Goal: Information Seeking & Learning: Learn about a topic

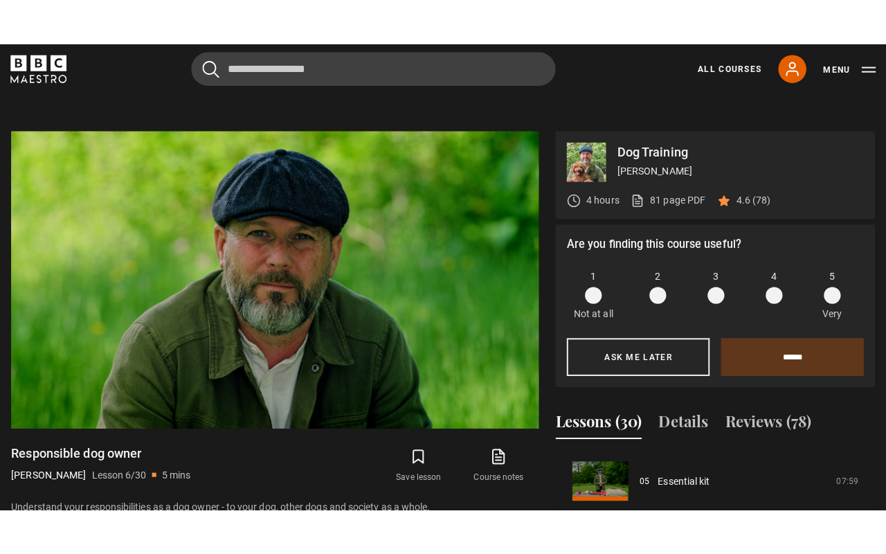
scroll to position [529, 0]
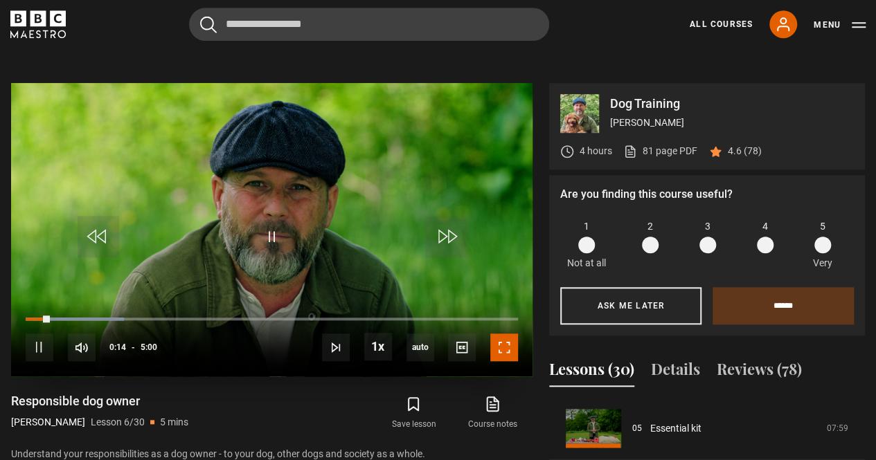
click at [510, 348] on span "Video Player" at bounding box center [504, 348] width 28 height 28
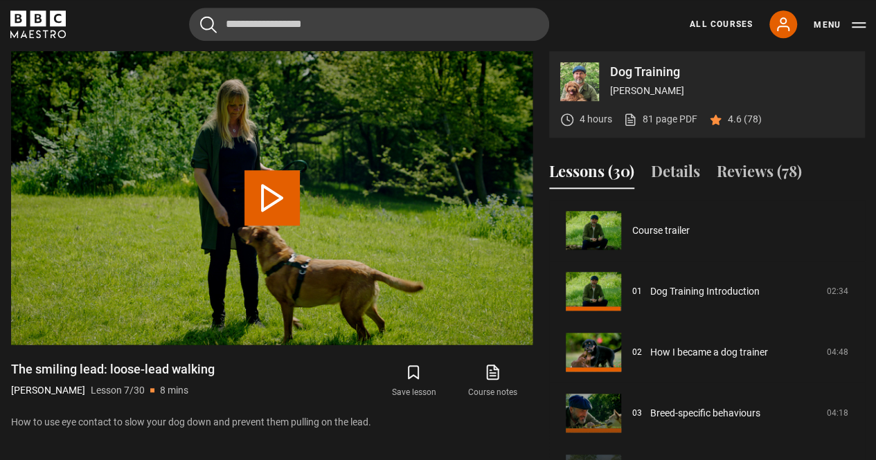
scroll to position [366, 0]
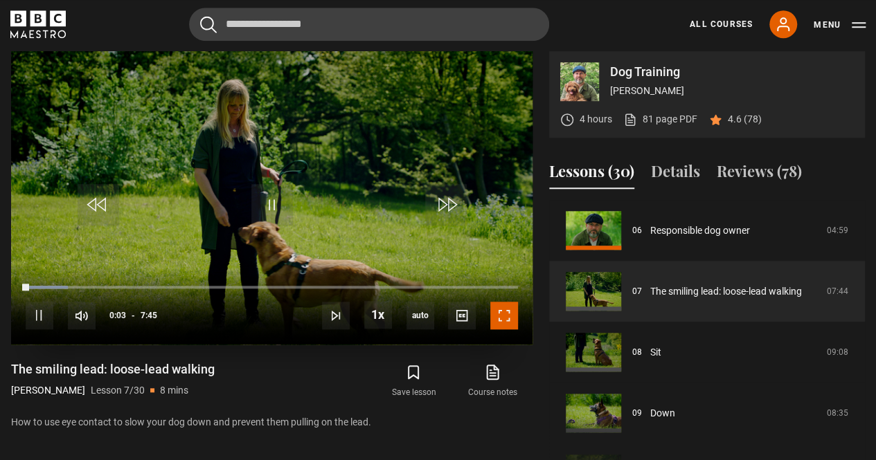
click at [503, 313] on span "Video Player" at bounding box center [504, 316] width 28 height 28
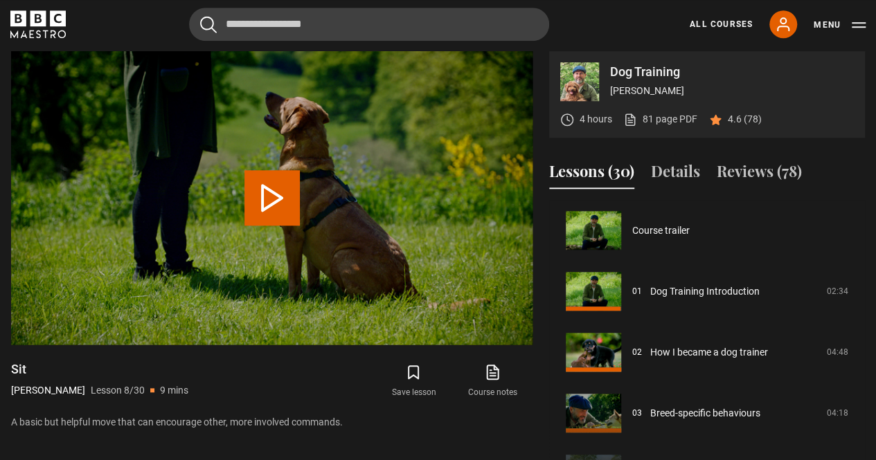
scroll to position [426, 0]
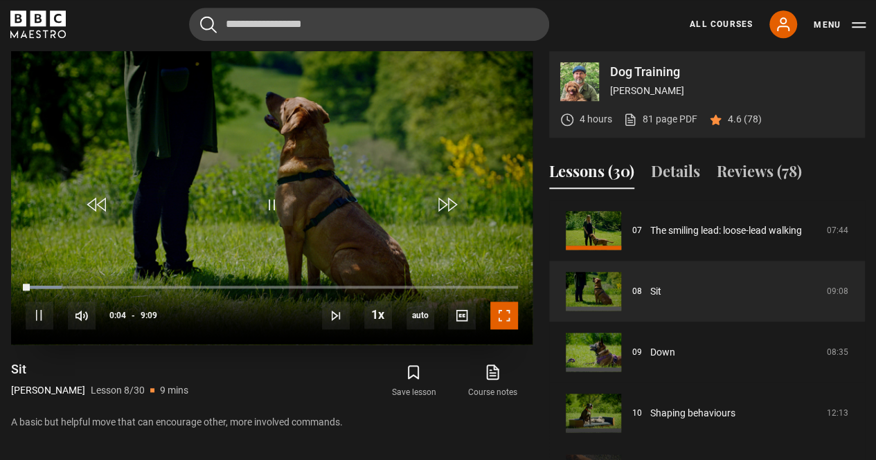
click at [504, 309] on span "Video Player" at bounding box center [504, 316] width 28 height 28
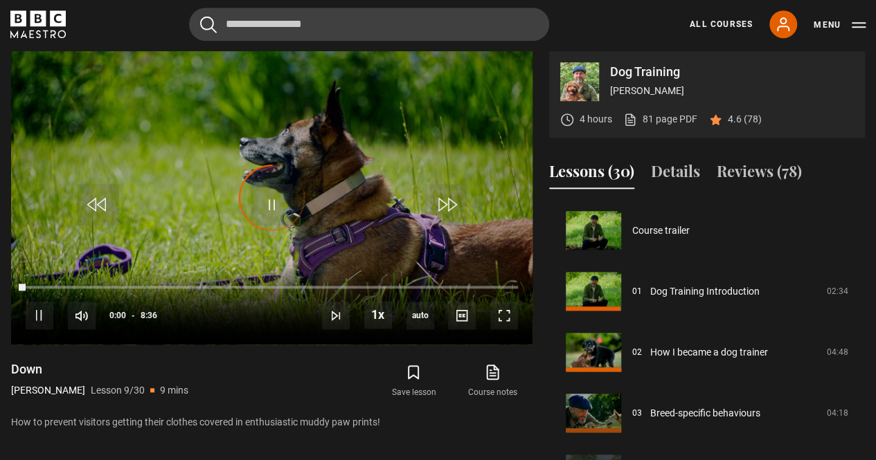
scroll to position [487, 0]
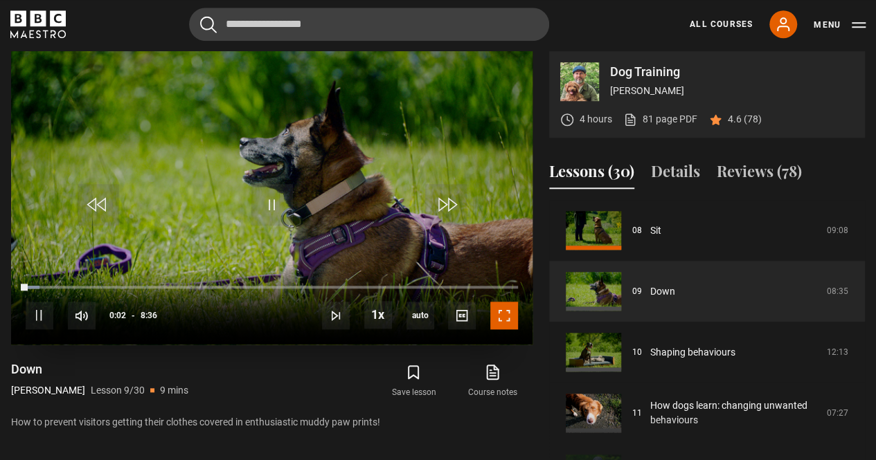
click at [508, 310] on span "Video Player" at bounding box center [504, 316] width 28 height 28
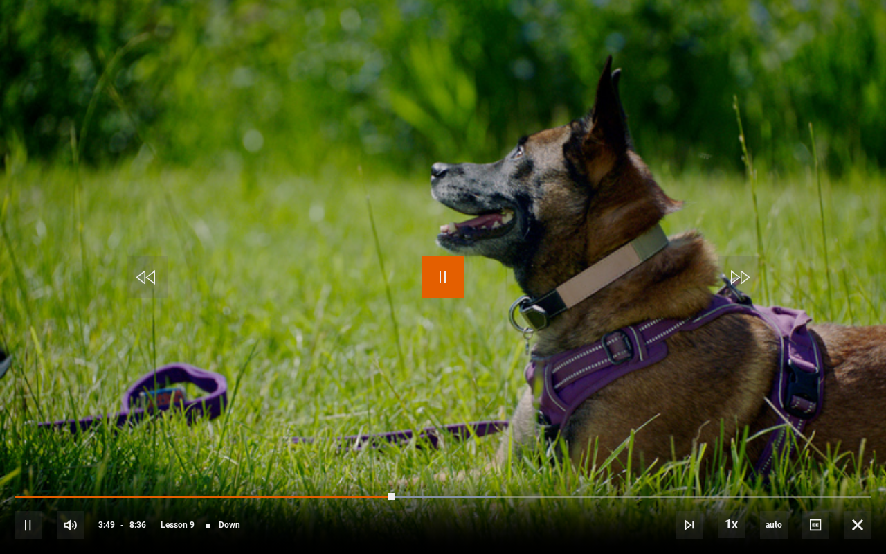
click at [446, 273] on span "Video Player" at bounding box center [443, 277] width 42 height 42
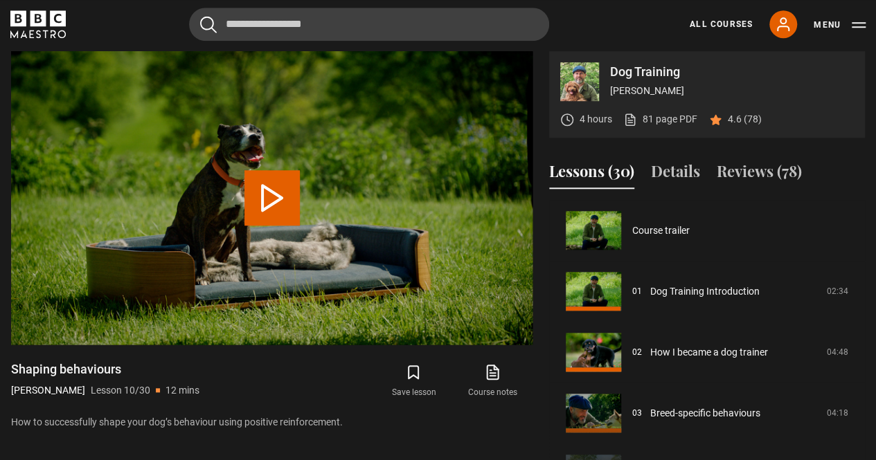
scroll to position [548, 0]
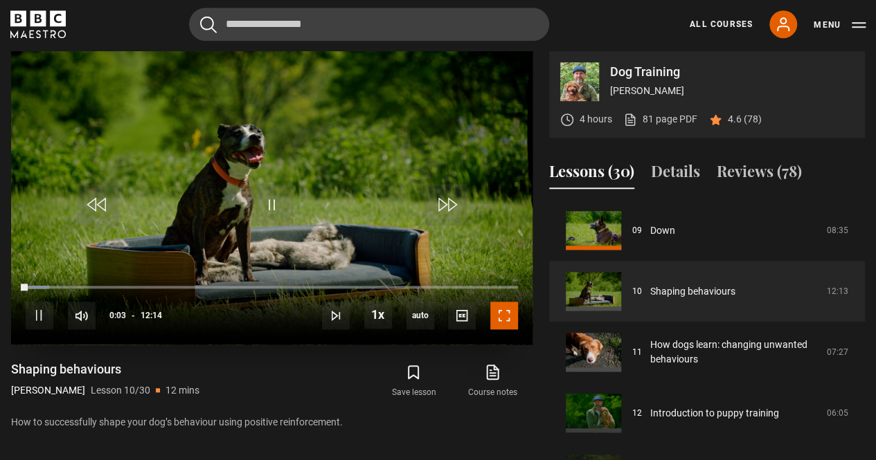
click at [505, 316] on span "Video Player" at bounding box center [504, 316] width 28 height 28
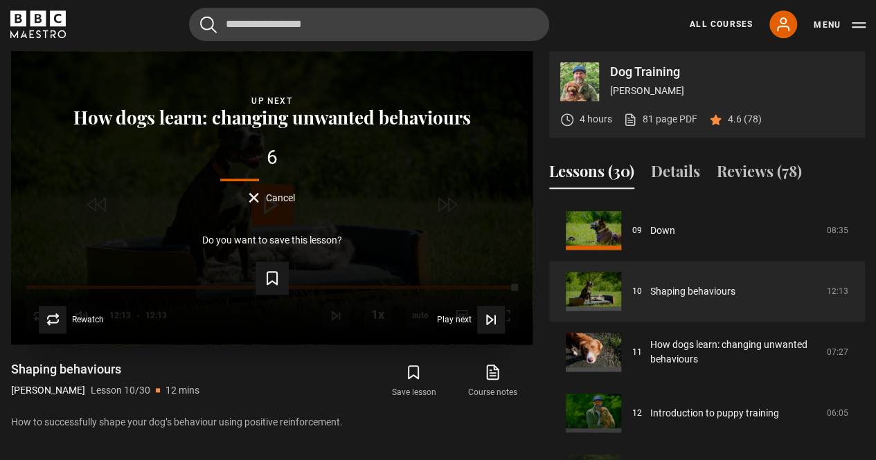
click at [278, 204] on div "Lesson Completed Up next How dogs learn: changing unwanted behaviours 6 Cancel …" at bounding box center [271, 198] width 521 height 294
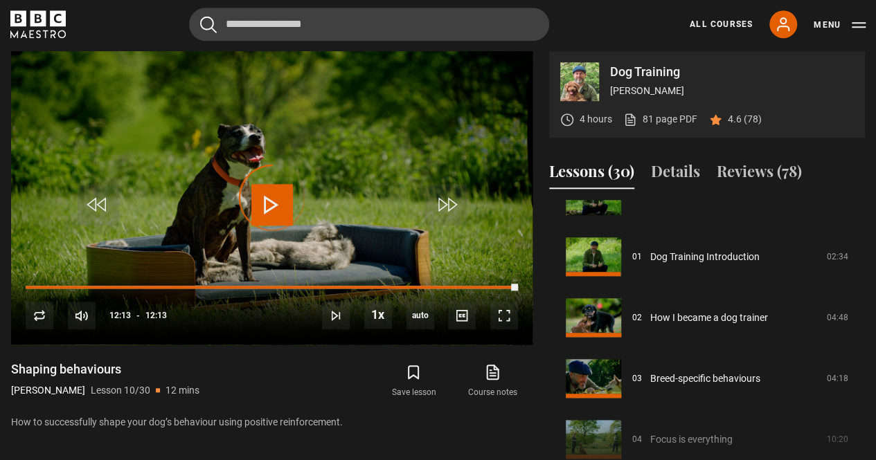
scroll to position [0, 0]
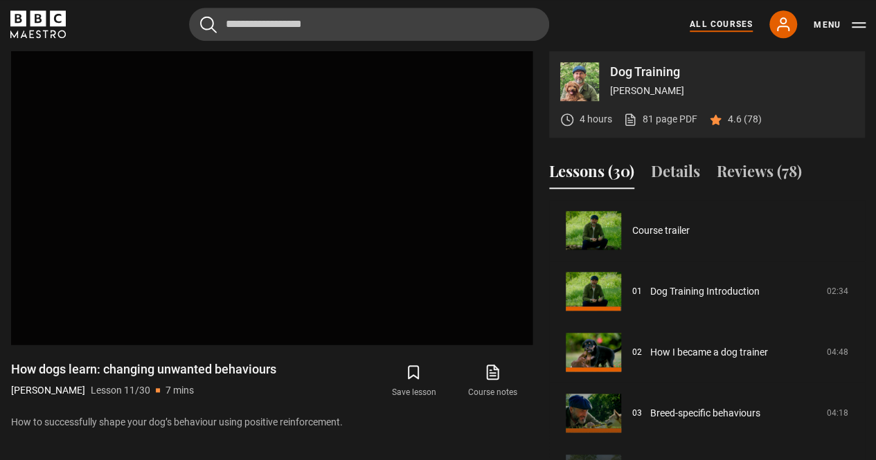
click at [714, 24] on link "All Courses" at bounding box center [720, 24] width 63 height 12
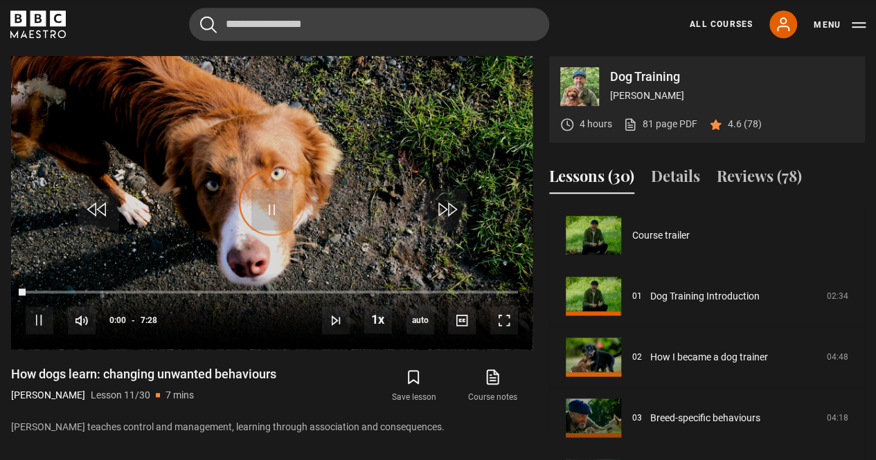
scroll to position [609, 0]
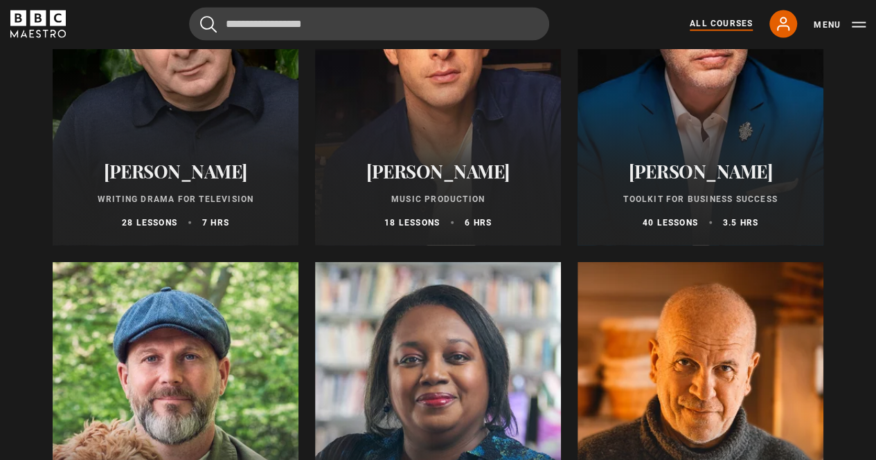
scroll to position [4126, 0]
